Goal: Task Accomplishment & Management: Use online tool/utility

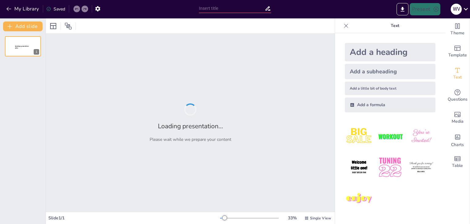
type input "Configuración Básica para Compartir Impresoras en Red"
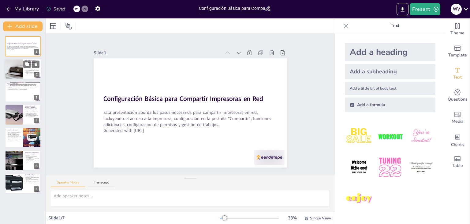
click at [22, 69] on div at bounding box center [13, 69] width 37 height 21
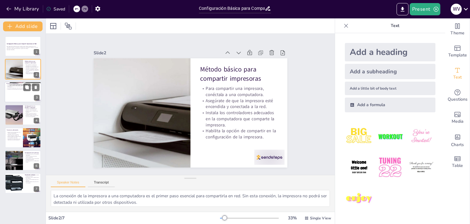
click at [17, 100] on div at bounding box center [23, 91] width 37 height 21
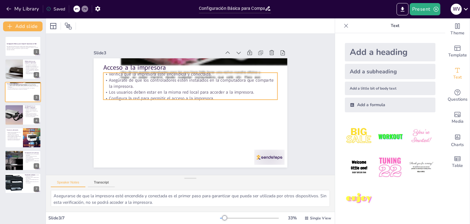
click at [155, 96] on p "Configura la red para permitir el acceso a la impresora." at bounding box center [190, 98] width 175 height 6
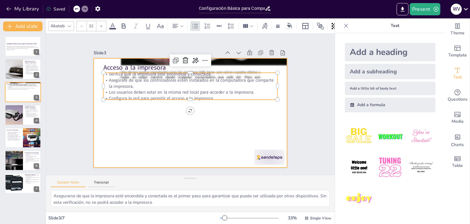
click at [154, 119] on div at bounding box center [190, 112] width 204 height 129
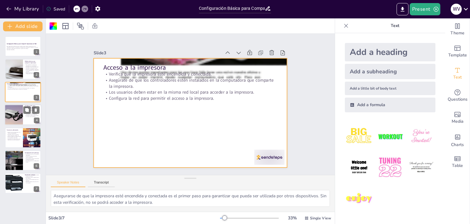
click at [12, 118] on div at bounding box center [13, 114] width 37 height 21
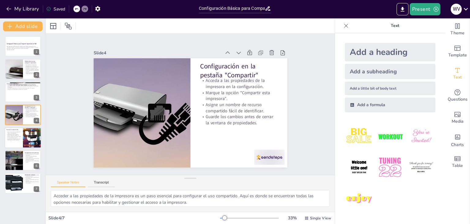
click at [18, 140] on p "Aproveche las configuraciones para optimizar el uso de la impresora." at bounding box center [13, 139] width 15 height 2
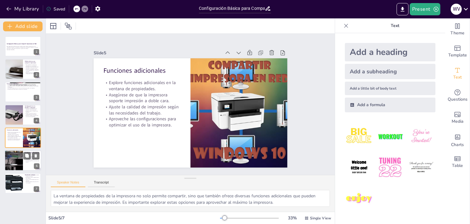
click at [16, 162] on div at bounding box center [13, 160] width 44 height 21
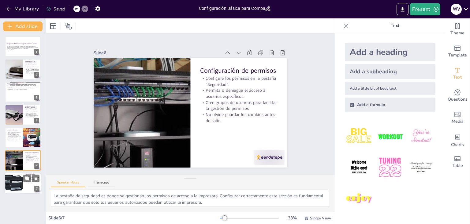
click at [11, 179] on div at bounding box center [14, 183] width 28 height 21
type textarea "Acceder a la cola de impresión es crucial para gestionar los trabajos en curso.…"
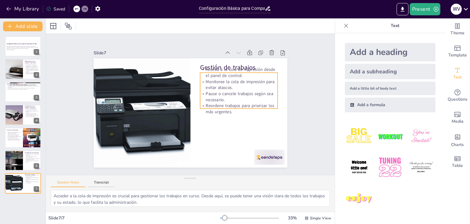
click at [202, 81] on p "Monitoree la cola de impresión para evitar atascos." at bounding box center [238, 84] width 77 height 12
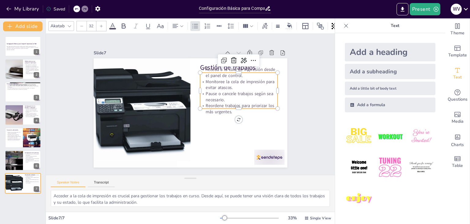
click at [216, 69] on div at bounding box center [238, 70] width 77 height 5
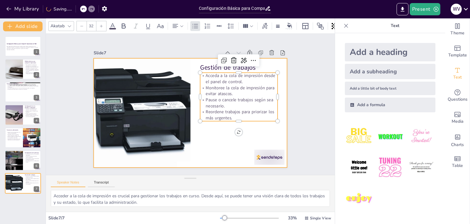
click at [246, 134] on div at bounding box center [191, 112] width 194 height 109
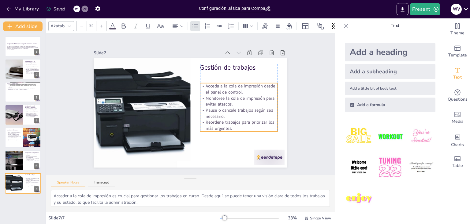
drag, startPoint x: 227, startPoint y: 115, endPoint x: 227, endPoint y: 124, distance: 8.9
click at [227, 125] on p "Reordene trabajos para priorizar los más urgentes." at bounding box center [238, 125] width 77 height 12
click at [228, 119] on p "Reordene trabajos para priorizar los más urgentes." at bounding box center [238, 125] width 77 height 12
click at [203, 83] on p "Acceda a la cola de impresión desde el panel de control." at bounding box center [238, 89] width 77 height 12
click at [203, 84] on p "Acceda a la cola de impresión desde el panel de control." at bounding box center [240, 94] width 78 height 20
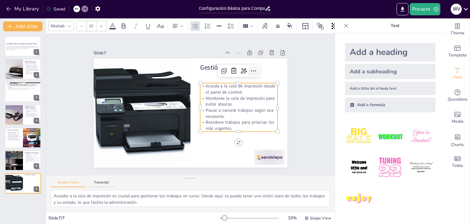
click at [250, 68] on icon at bounding box center [253, 70] width 7 height 7
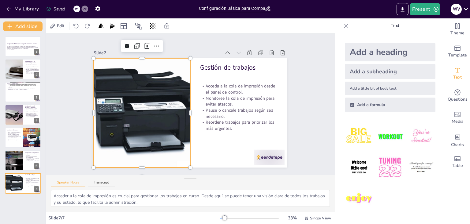
click at [169, 122] on div at bounding box center [142, 112] width 148 height 109
click at [301, 113] on div "Slide 1 Configuración Básica para Compartir Impresoras en Red Esta presentación…" at bounding box center [190, 104] width 289 height 141
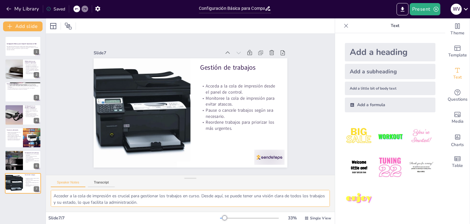
click at [157, 203] on textarea "Acceder a la cola de impresión es crucial para gestionar los trabajos en curso.…" at bounding box center [190, 198] width 279 height 17
click at [21, 42] on div at bounding box center [23, 46] width 37 height 21
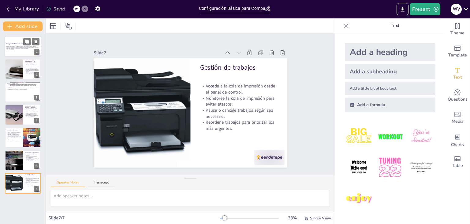
scroll to position [0, 0]
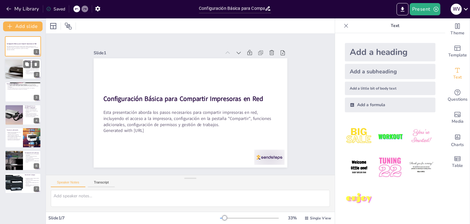
click at [24, 70] on div at bounding box center [23, 69] width 37 height 21
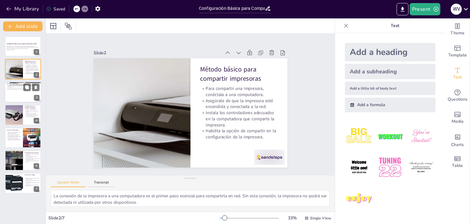
click at [7, 95] on div at bounding box center [23, 91] width 37 height 21
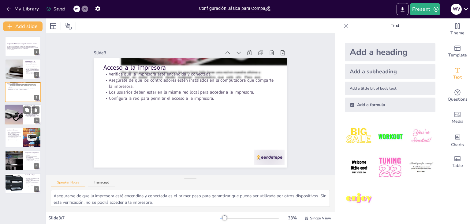
click at [10, 113] on div at bounding box center [13, 114] width 37 height 21
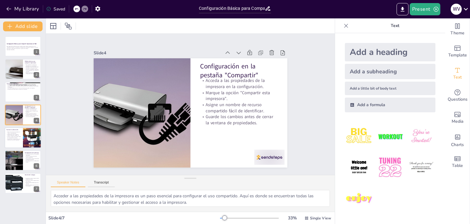
click at [25, 136] on div at bounding box center [32, 137] width 32 height 21
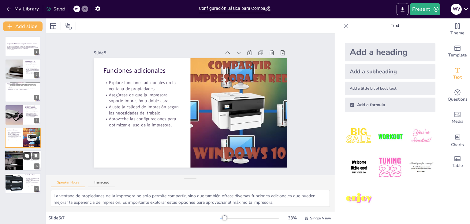
click at [23, 155] on button at bounding box center [26, 155] width 7 height 7
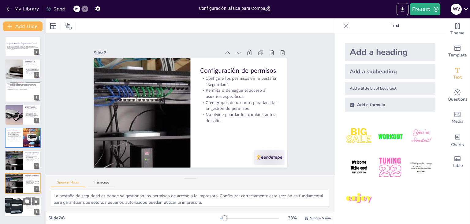
click at [17, 201] on div at bounding box center [14, 205] width 28 height 21
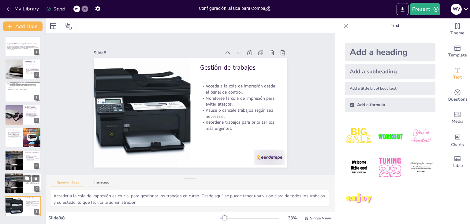
click at [21, 182] on div at bounding box center [13, 183] width 44 height 21
type textarea "La pestaña de seguridad es donde se gestionan los permisos de acceso a la impre…"
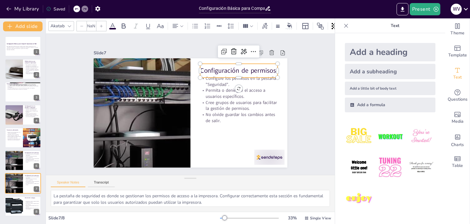
type input "48"
click at [200, 69] on p "Configuración de permisos" at bounding box center [238, 70] width 77 height 9
click at [223, 69] on p "Configuración de permisos" at bounding box center [245, 81] width 78 height 25
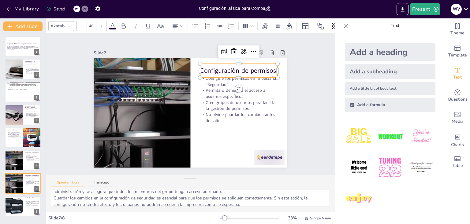
scroll to position [40, 0]
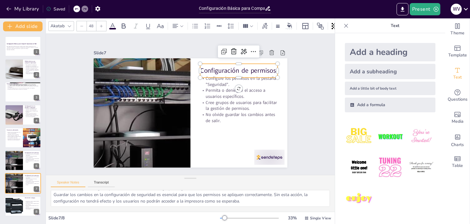
click at [203, 67] on p "Configuración de permisos" at bounding box center [242, 75] width 78 height 17
click at [203, 67] on p "Configuración de permisos" at bounding box center [238, 70] width 77 height 9
click at [212, 68] on p "Configuración de permisos" at bounding box center [242, 75] width 78 height 17
click at [269, 88] on icon at bounding box center [271, 89] width 5 height 3
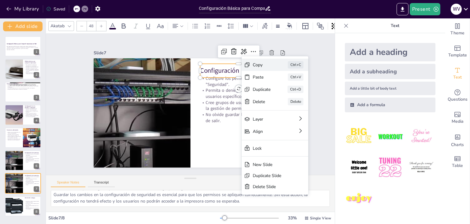
click at [299, 96] on div "Copy" at bounding box center [308, 99] width 18 height 6
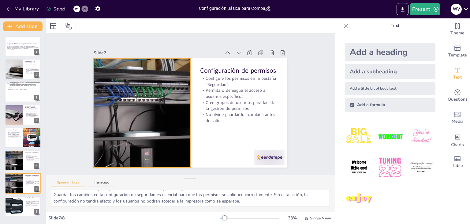
click at [162, 132] on div at bounding box center [142, 107] width 244 height 133
click at [299, 127] on div "Slide 1 Configuración Básica para Compartir Impresoras en Red Esta presentación…" at bounding box center [191, 104] width 228 height 126
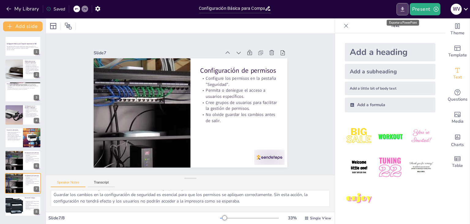
click at [403, 10] on icon "Export to PowerPoint" at bounding box center [403, 9] width 6 height 6
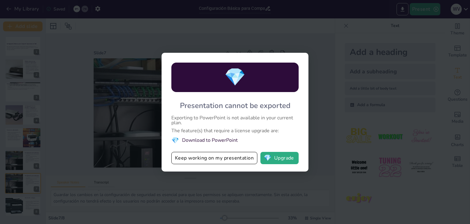
click at [212, 139] on li "💎 Download to PowerPoint" at bounding box center [234, 140] width 127 height 8
click at [277, 161] on button "💎 Upgrade" at bounding box center [280, 158] width 38 height 12
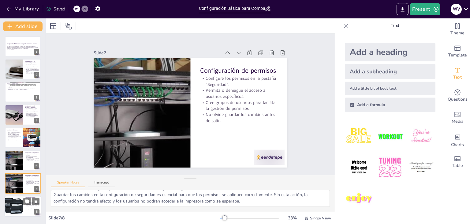
click at [21, 206] on div at bounding box center [14, 205] width 28 height 21
type textarea "Acceder a la cola de impresión es crucial para gestionar los trabajos en curso.…"
